Goal: Transaction & Acquisition: Purchase product/service

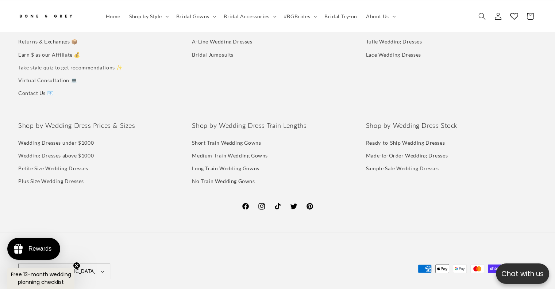
scroll to position [0, 378]
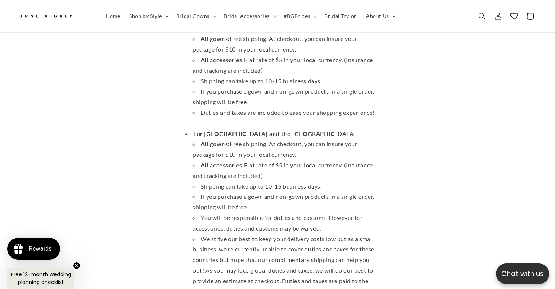
scroll to position [70, 0]
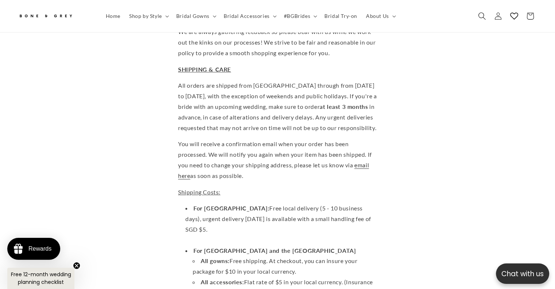
click at [482, 22] on span "Search" at bounding box center [482, 16] width 16 height 16
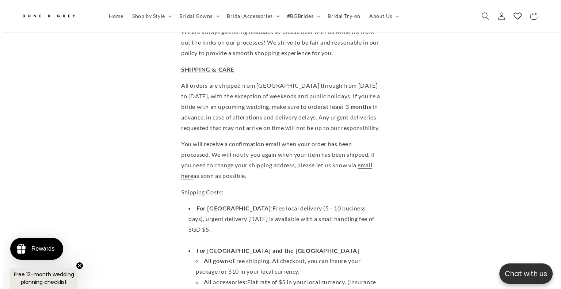
scroll to position [0, 191]
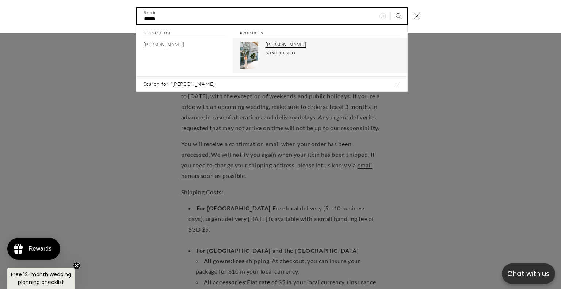
type input "*****"
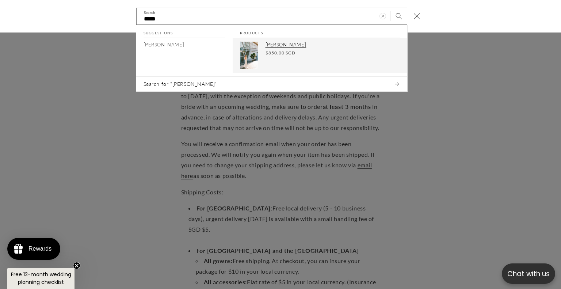
click at [289, 51] on span "$850.00 SGD" at bounding box center [280, 53] width 30 height 7
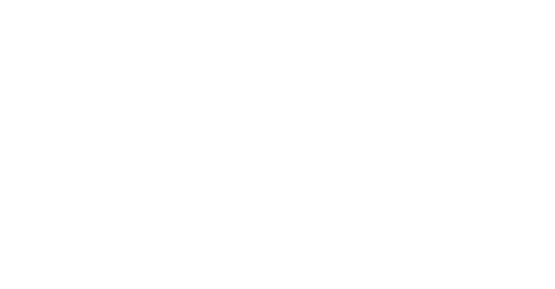
select select "**********"
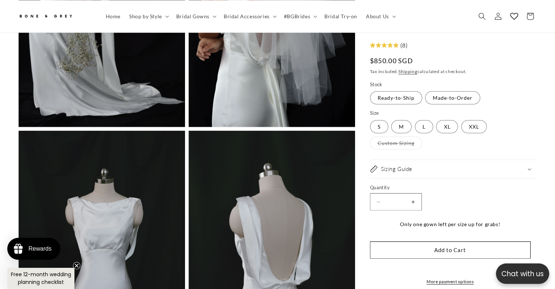
scroll to position [1725, 0]
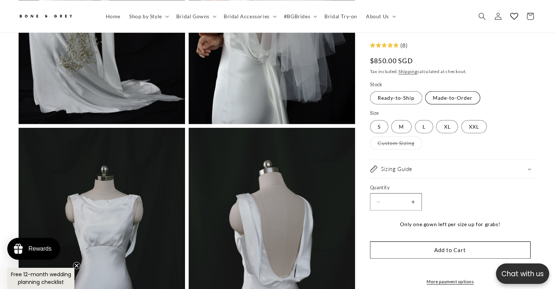
click at [450, 96] on label "Made-to-Order Variant sold out or unavailable" at bounding box center [452, 97] width 55 height 13
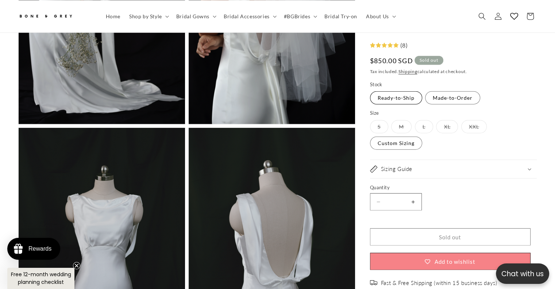
click at [409, 97] on label "Ready-to-Ship Variant sold out or unavailable" at bounding box center [396, 97] width 52 height 13
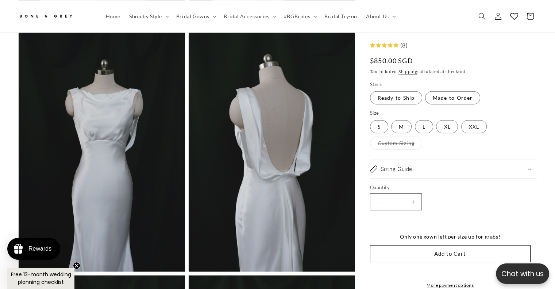
scroll to position [1829, 0]
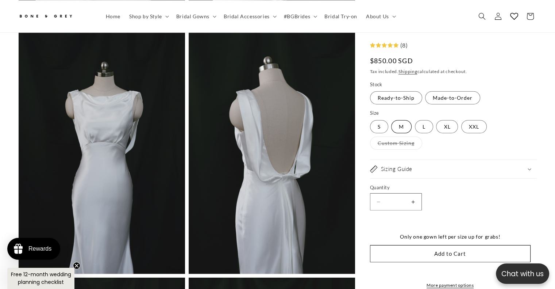
click at [408, 120] on label "M Variant sold out or unavailable" at bounding box center [401, 126] width 20 height 13
click at [207, 16] on span "Bridal Gowns" at bounding box center [192, 16] width 33 height 7
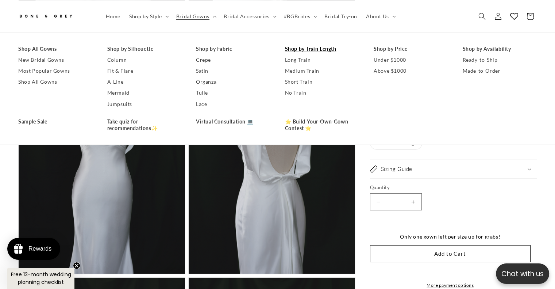
scroll to position [0, 189]
click at [487, 59] on link "Ready-to-Ship" at bounding box center [500, 59] width 74 height 11
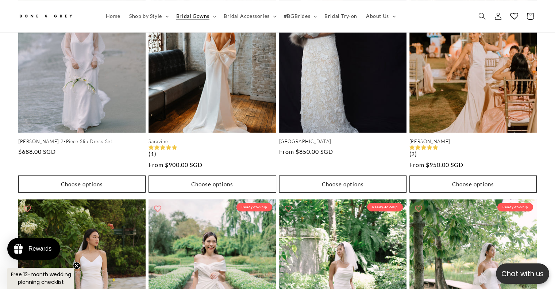
scroll to position [882, 0]
